Goal: Book appointment/travel/reservation

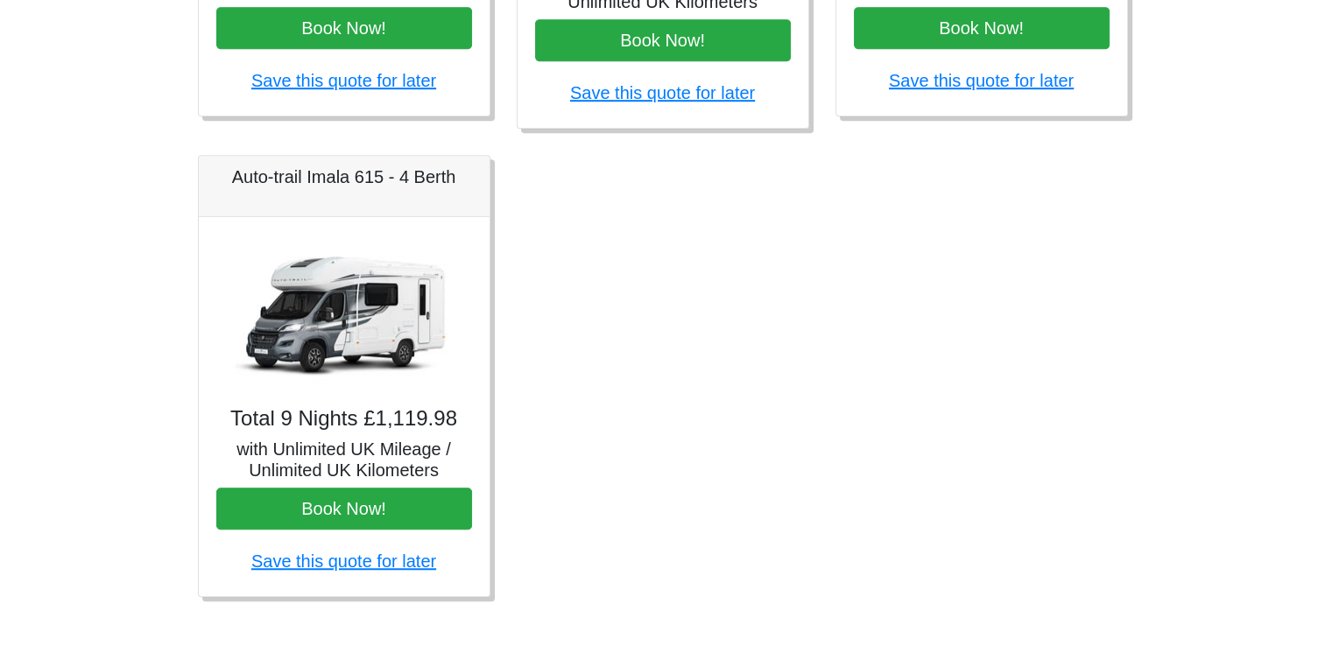
scroll to position [1099, 0]
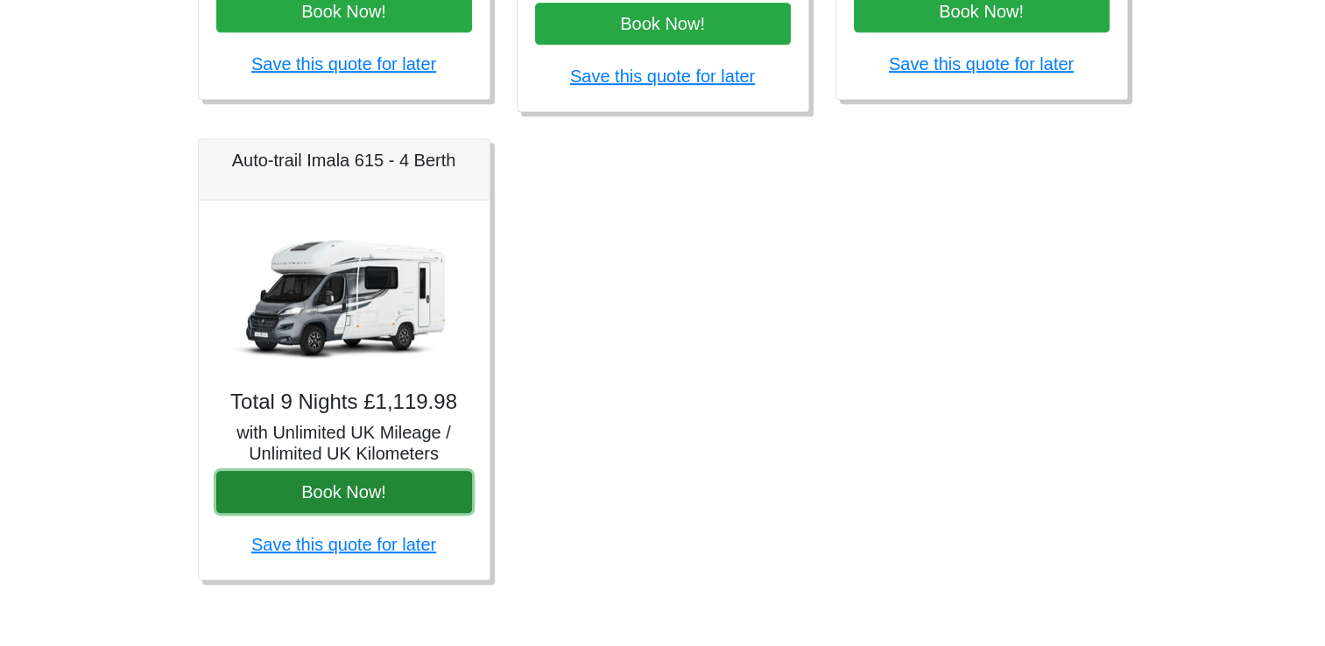
click at [330, 485] on button "Book Now!" at bounding box center [344, 492] width 256 height 42
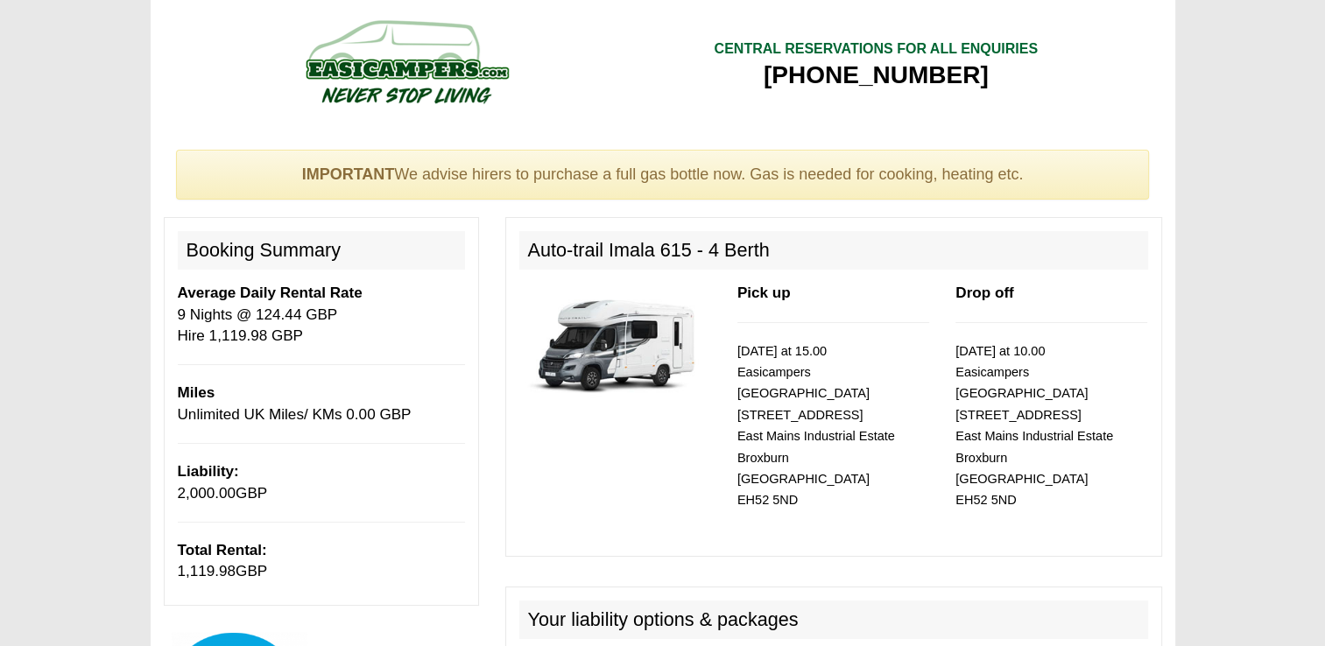
click at [664, 349] on img at bounding box center [615, 344] width 192 height 123
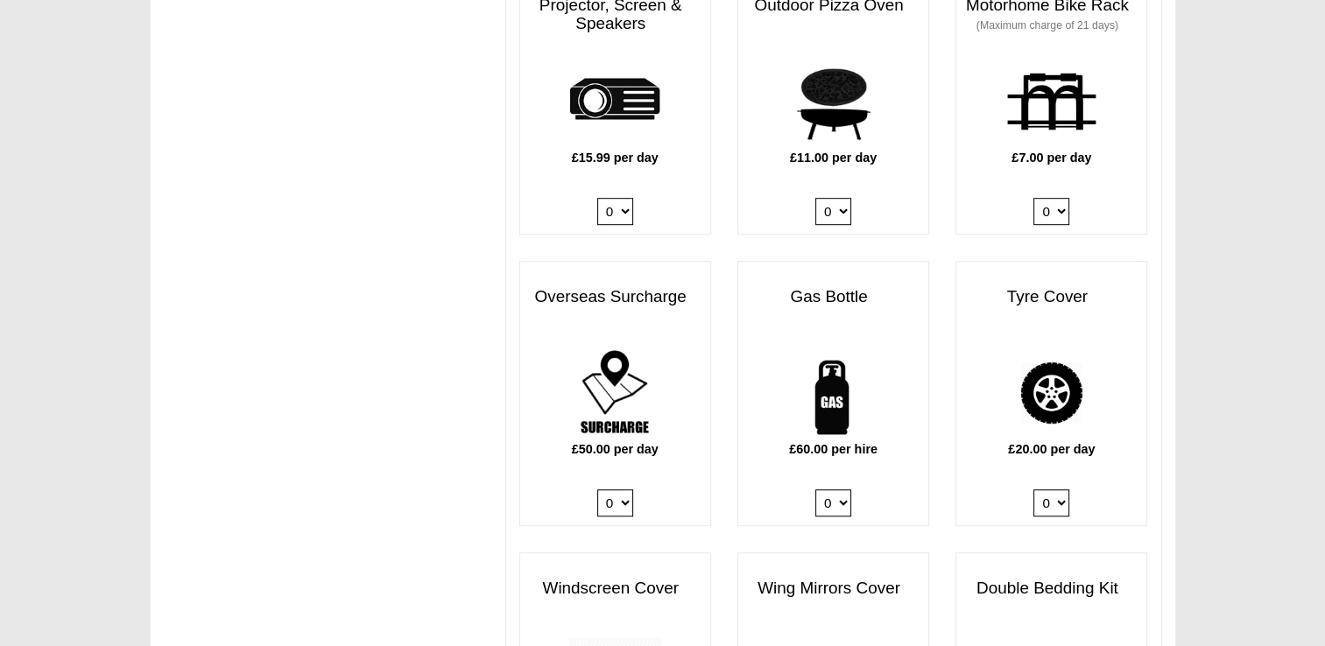
scroll to position [1051, 0]
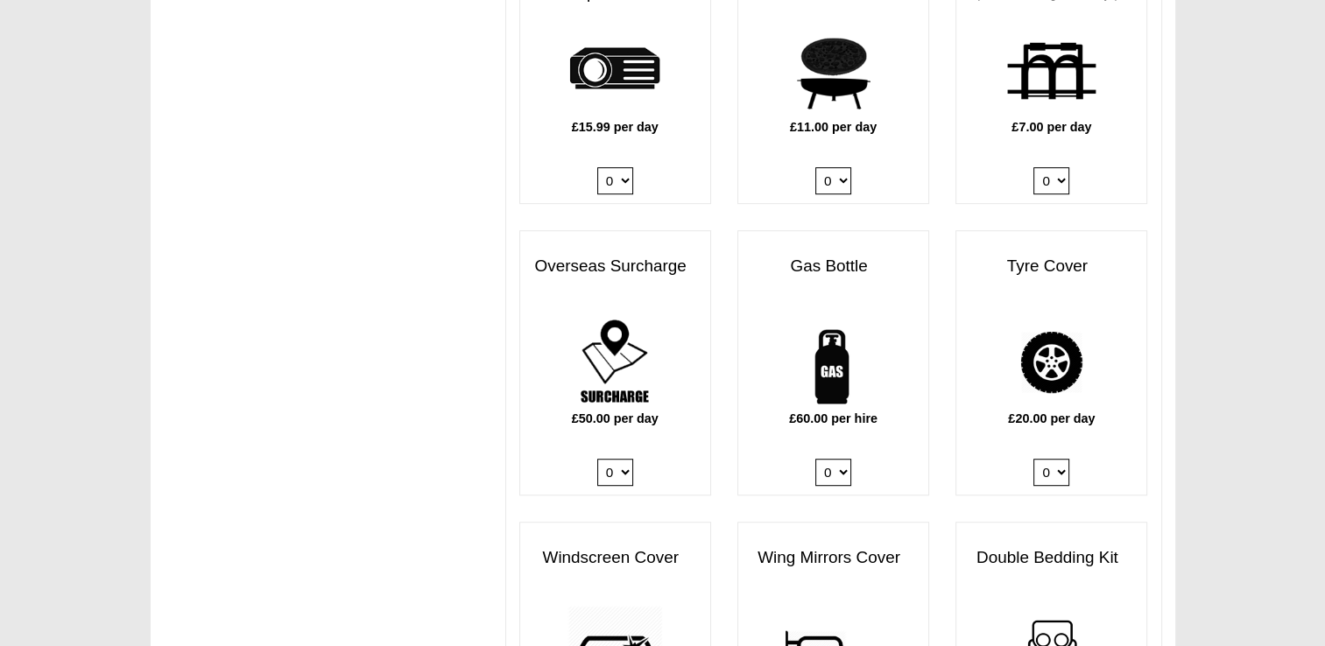
click at [846, 459] on select "0 1" at bounding box center [833, 472] width 36 height 27
select select "Gas Bottle x QTY 1 @ 60.00 GBP per hire."
click at [815, 459] on select "0 1" at bounding box center [833, 472] width 36 height 27
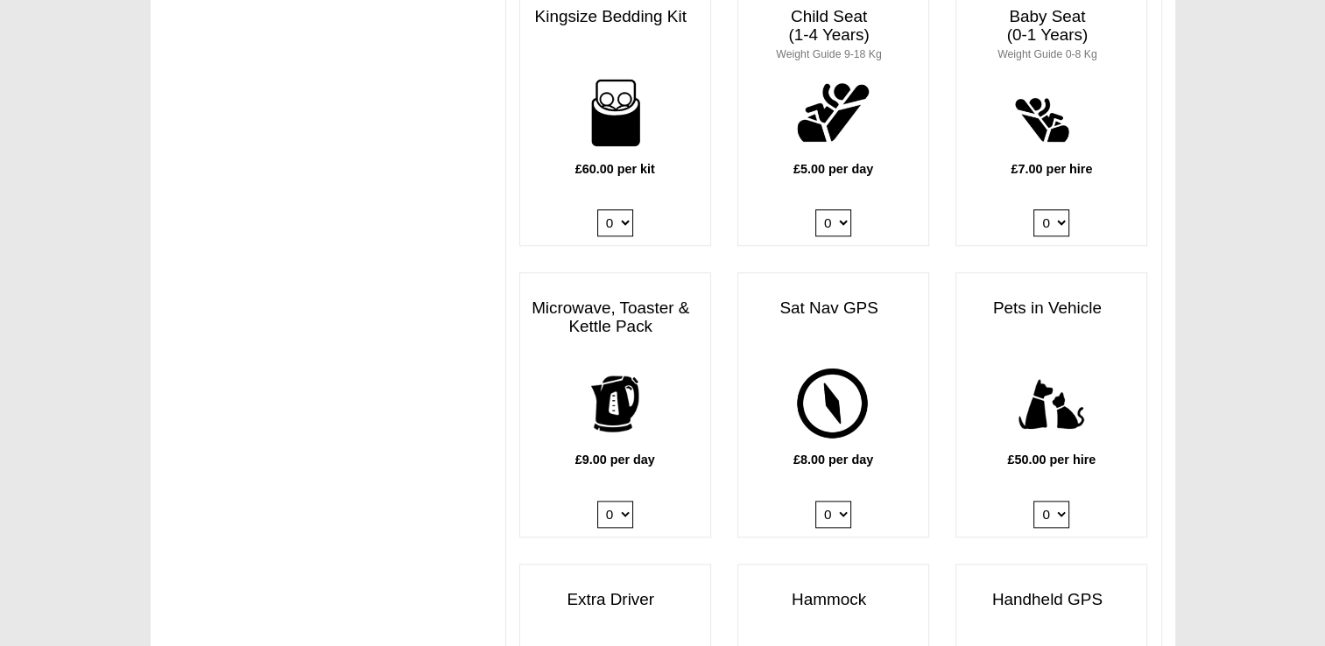
scroll to position [1927, 0]
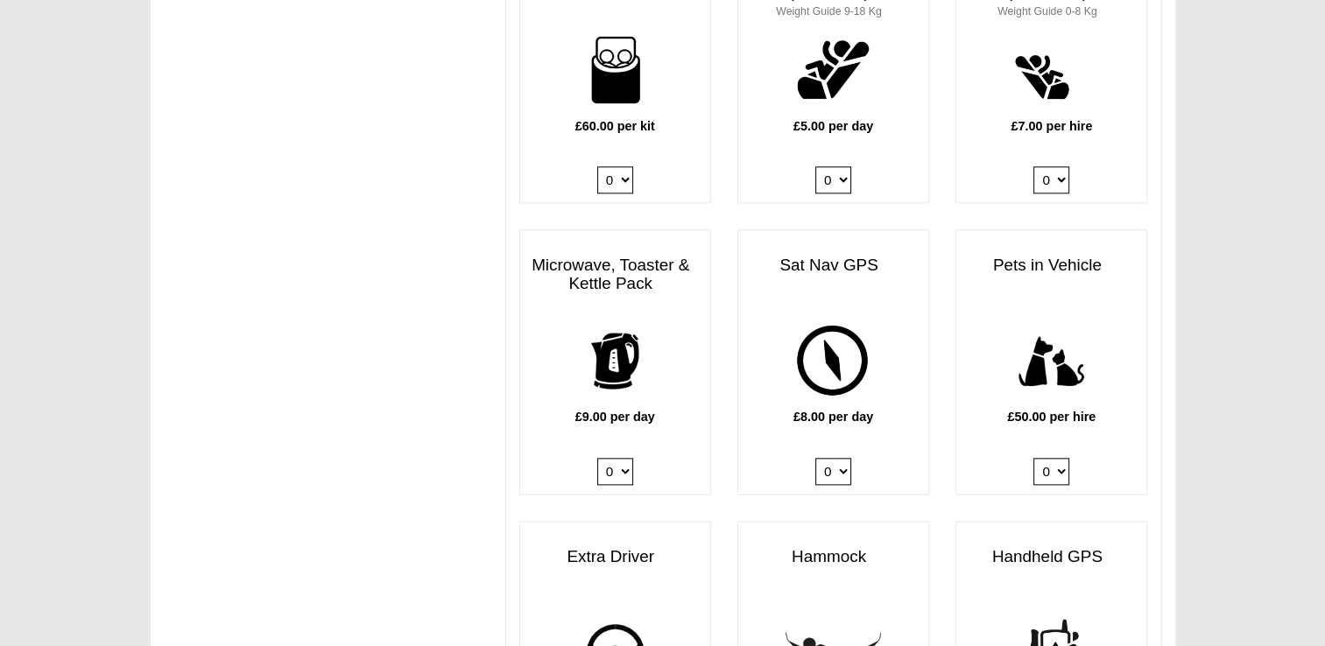
click at [625, 458] on select "0 1" at bounding box center [615, 471] width 36 height 27
select select "Kitchen Pack x QTY 1 @ 9.00 GBP per day."
click at [597, 458] on select "0 1" at bounding box center [615, 471] width 36 height 27
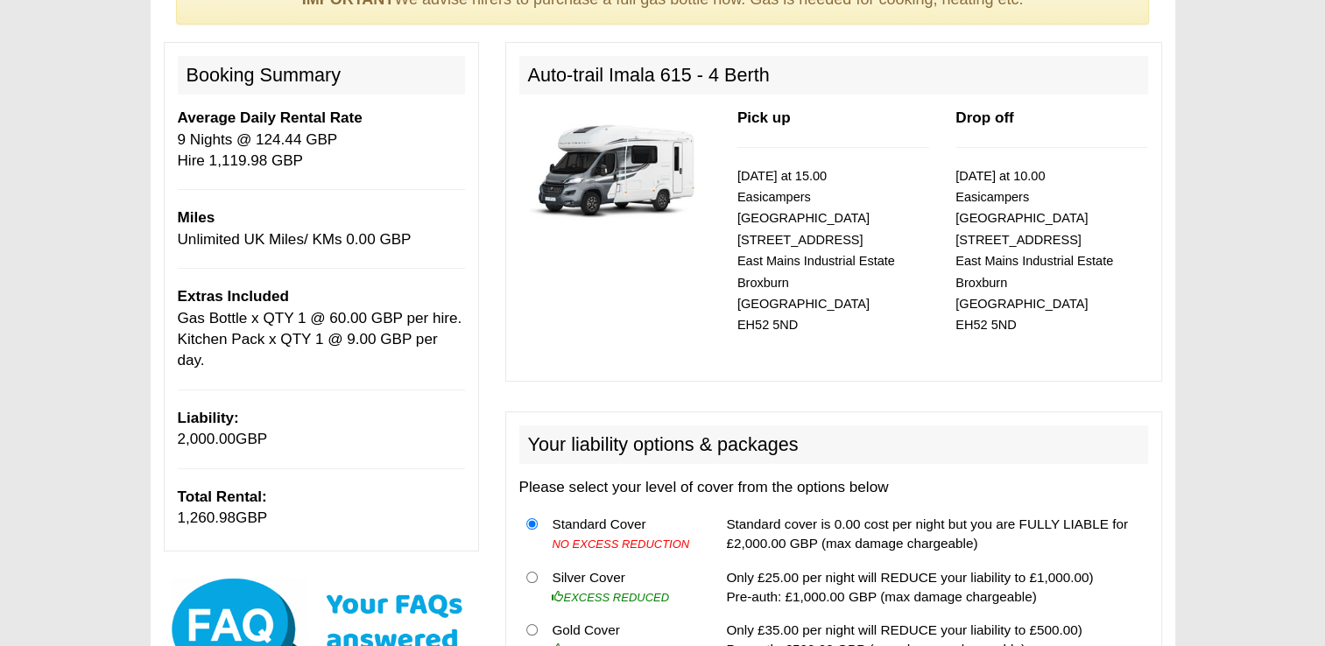
scroll to position [0, 0]
